Goal: Find specific page/section: Find specific page/section

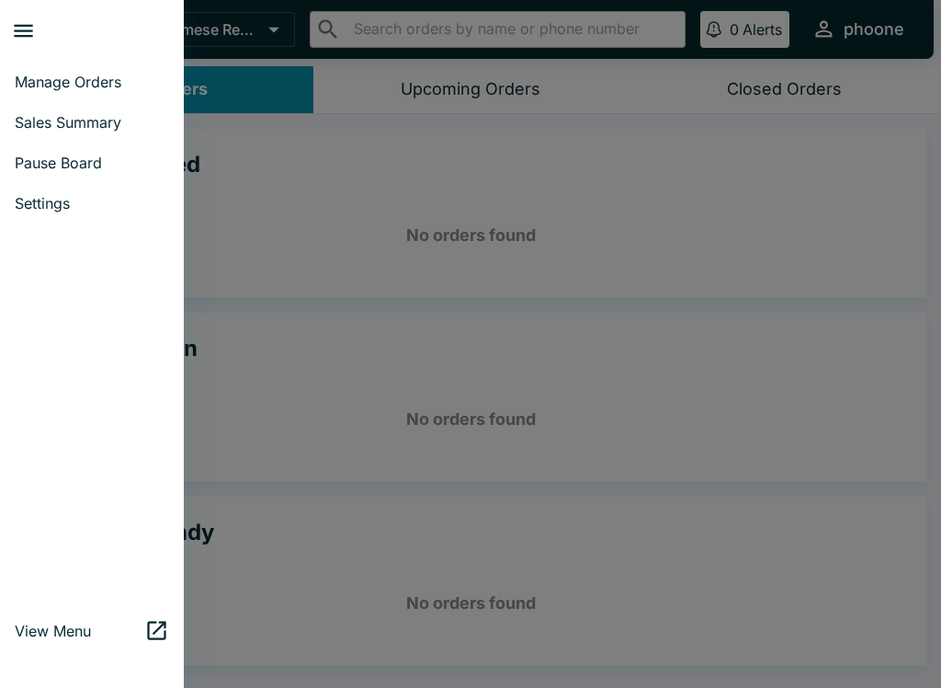
click at [44, 131] on link "Sales Summary" at bounding box center [92, 122] width 184 height 40
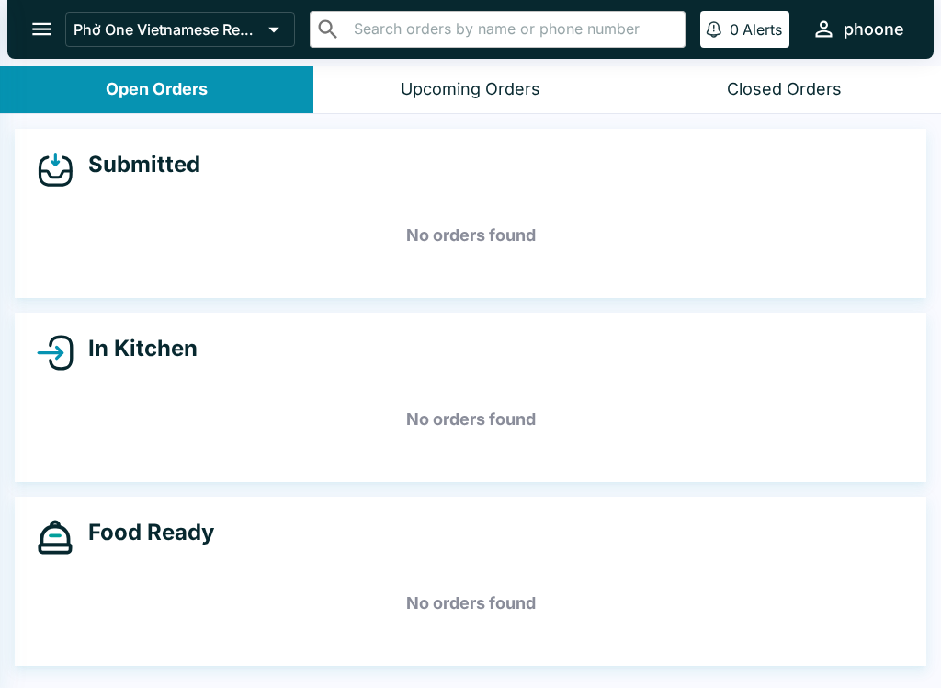
select select "03:00"
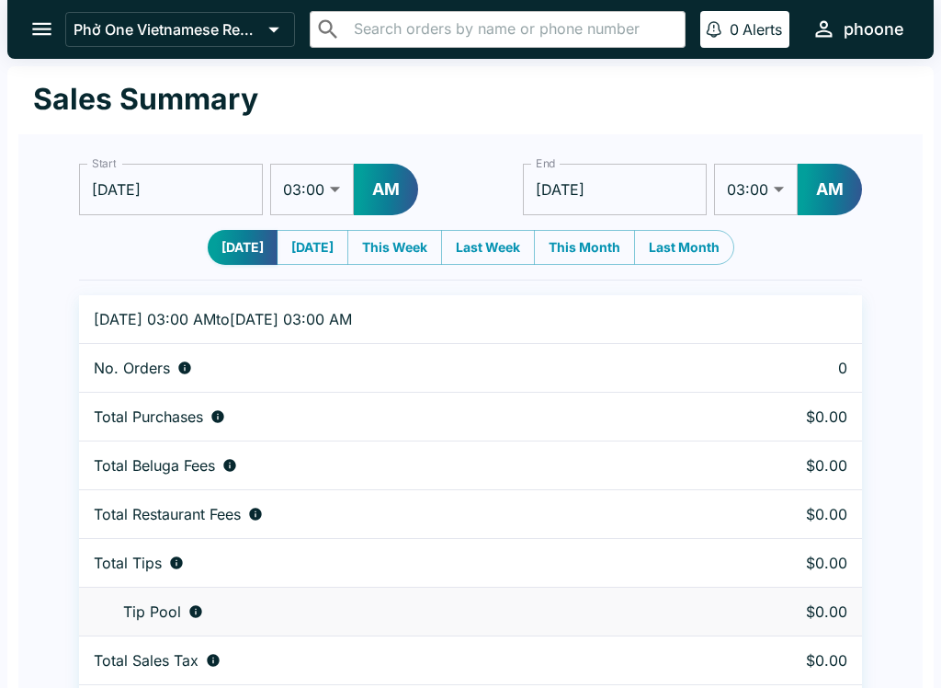
click at [298, 258] on button "[DATE]" at bounding box center [313, 247] width 72 height 35
type input "[DATE]"
click at [390, 240] on button "This Week" at bounding box center [395, 247] width 95 height 35
type input "[DATE]"
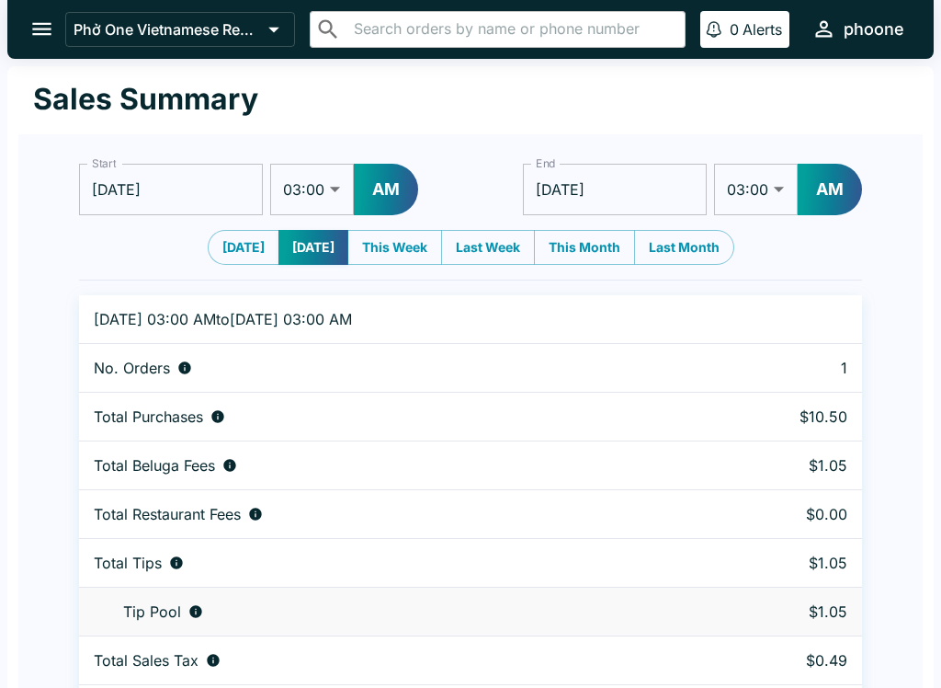
type input "[DATE]"
click at [33, 27] on icon "open drawer" at bounding box center [41, 29] width 25 height 25
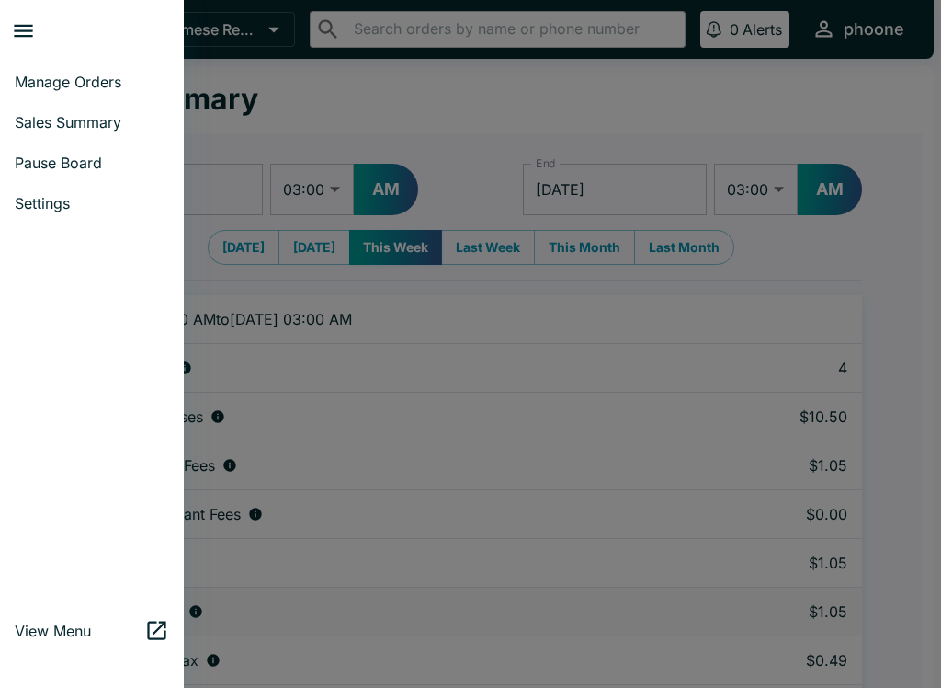
click at [40, 73] on span "Manage Orders" at bounding box center [92, 82] width 154 height 18
